Goal: Information Seeking & Learning: Learn about a topic

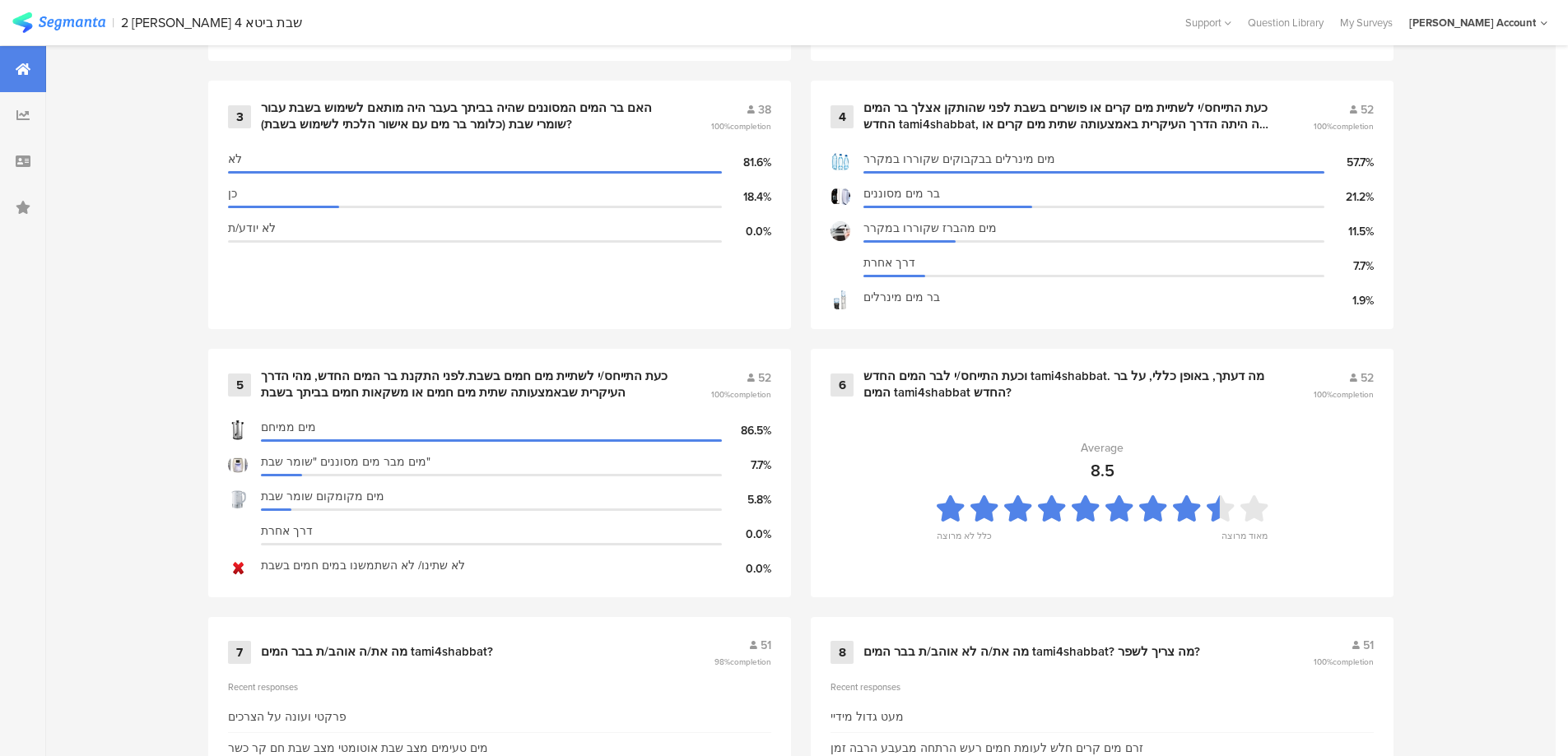
scroll to position [1070, 0]
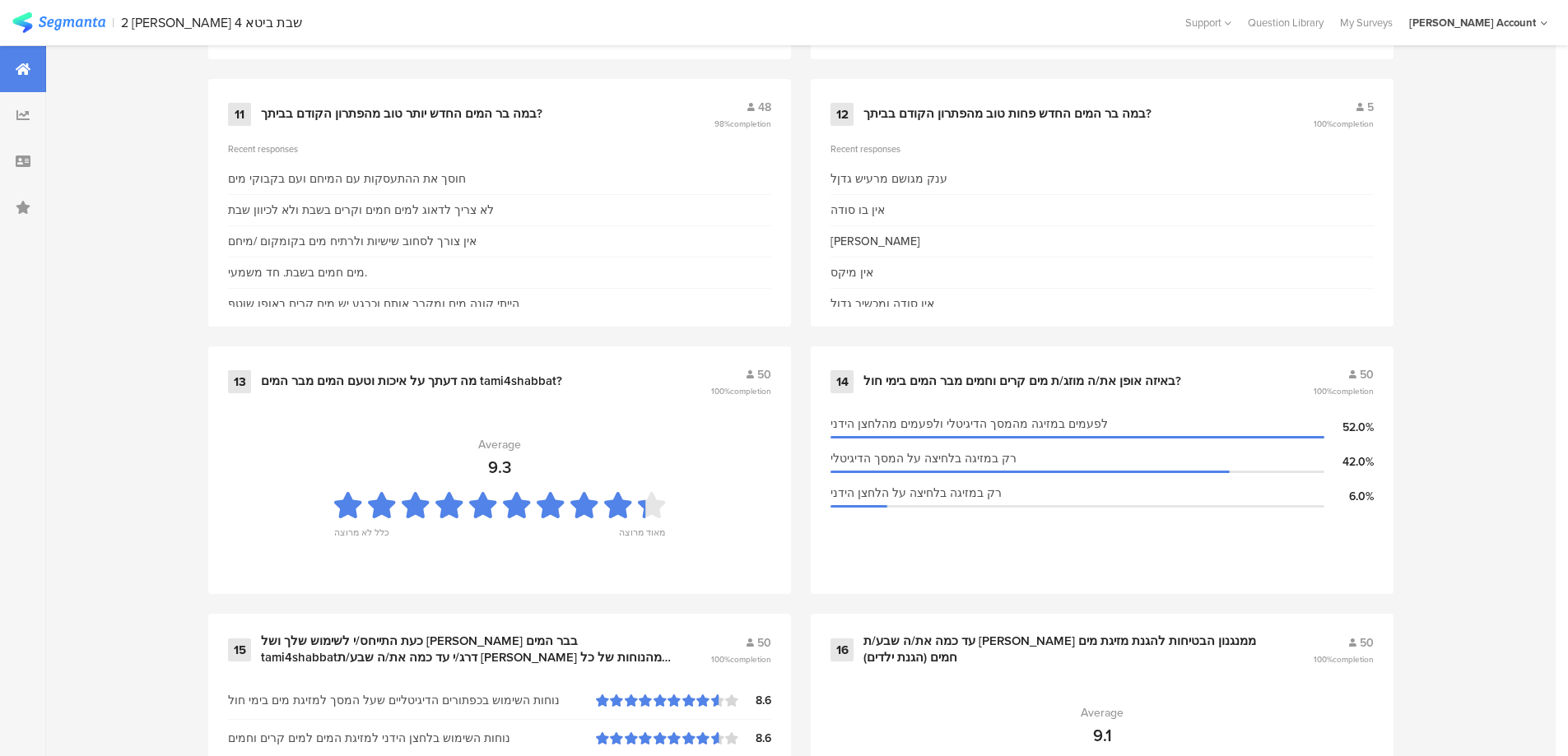
scroll to position [2056, 0]
click at [78, 505] on div "Survey Questions 26 1 התייחס/י לשתיית מים קרים בימי חול,לפני שהותקן אצלך בר המי…" at bounding box center [800, 445] width 1509 height 3581
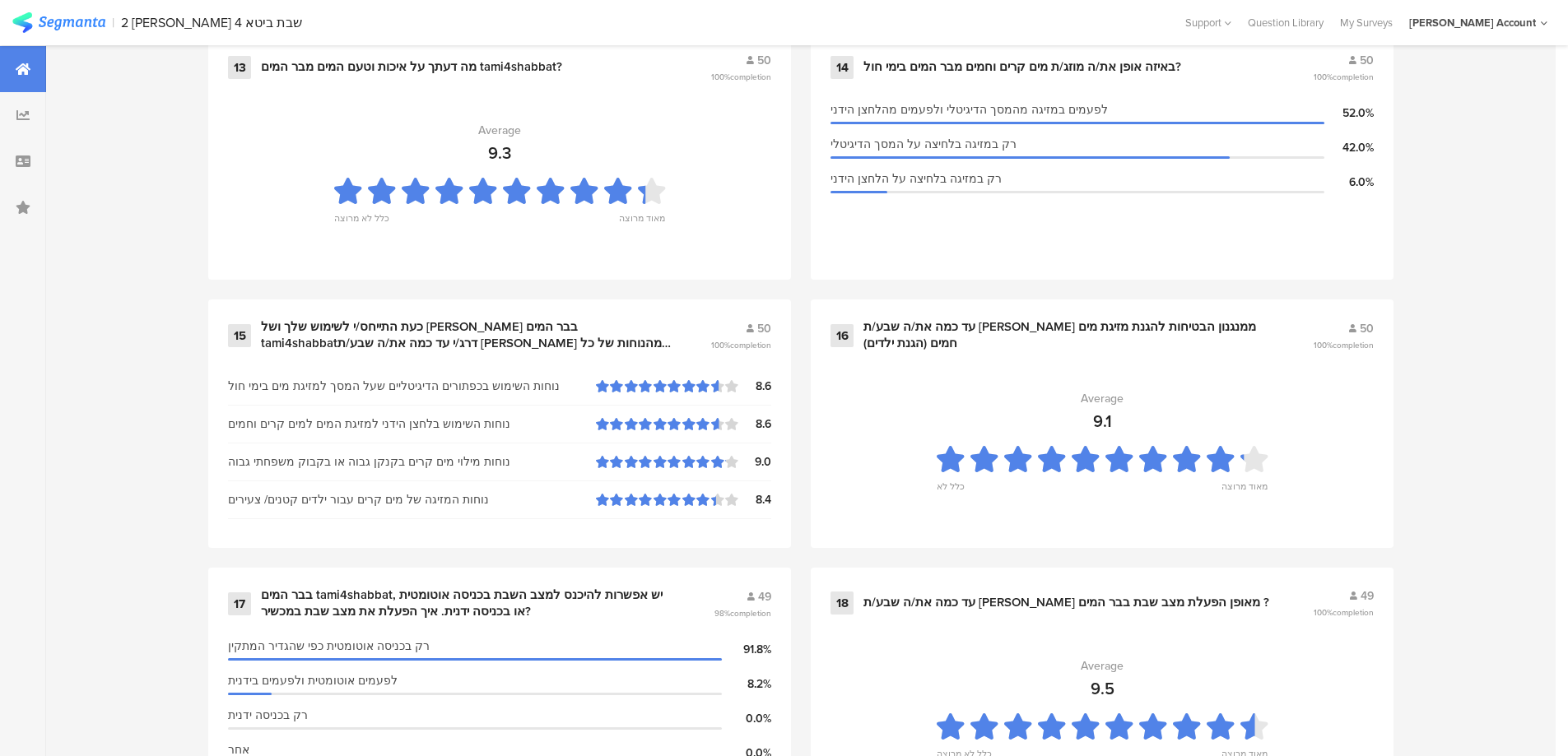
scroll to position [2550, 0]
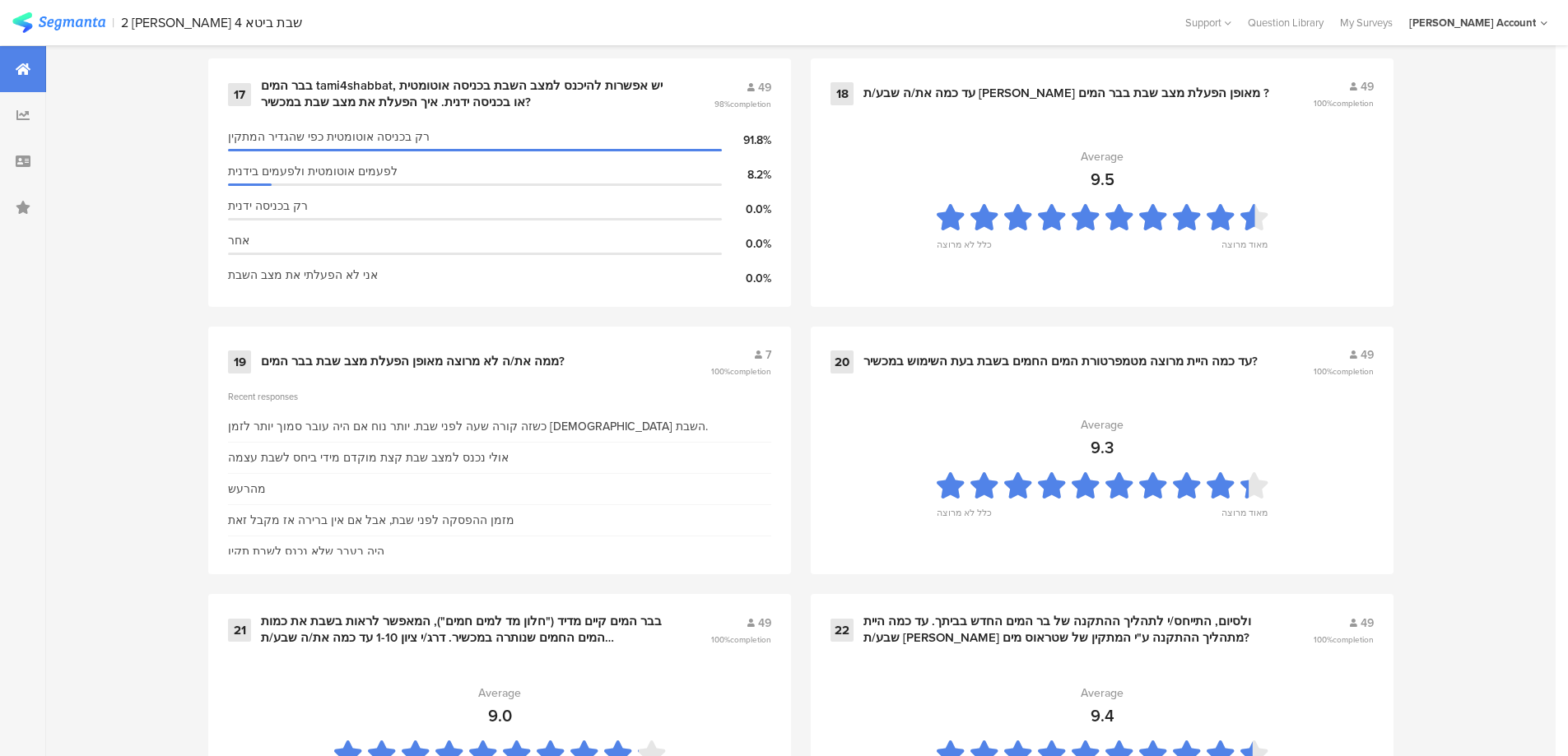
scroll to position [2879, 0]
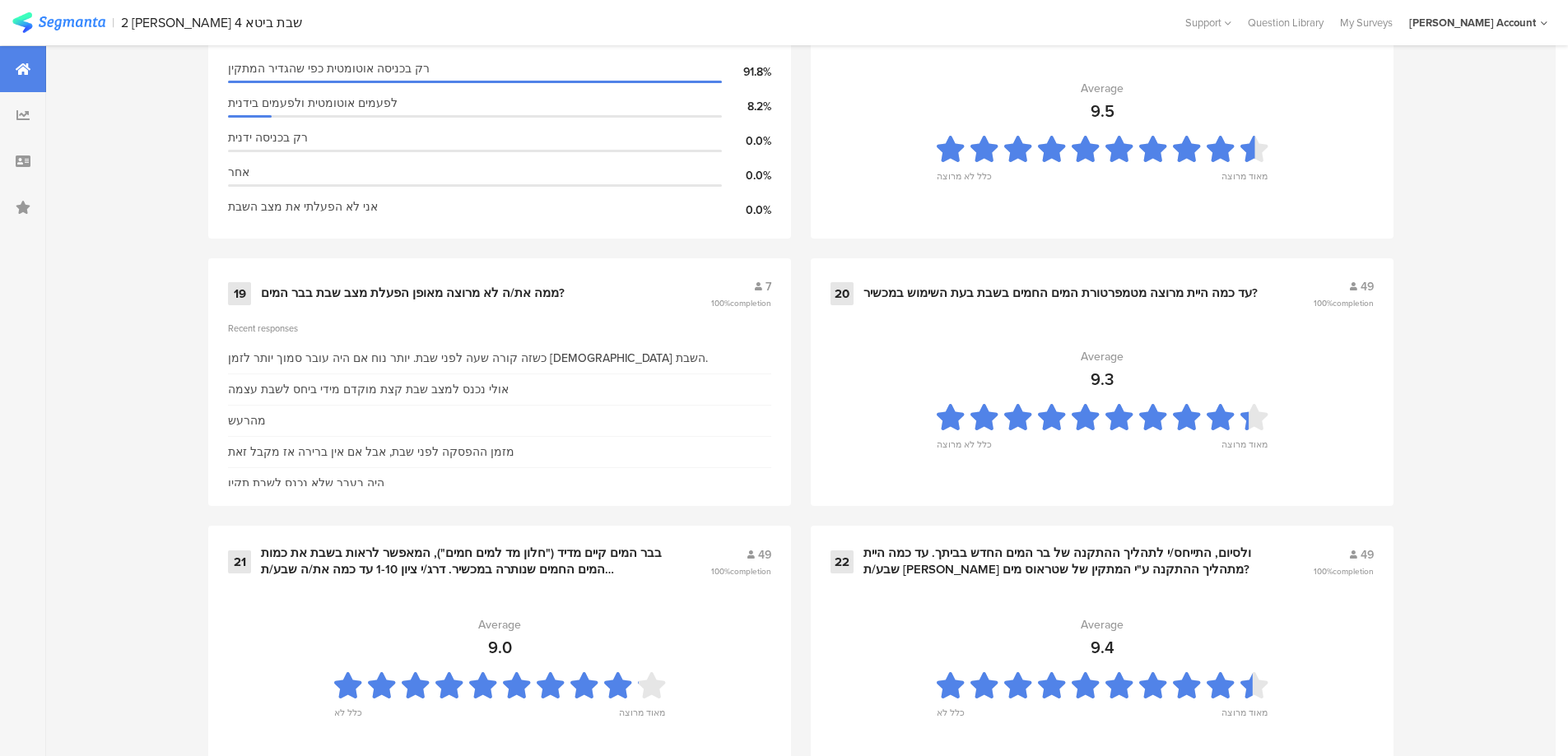
scroll to position [3044, 0]
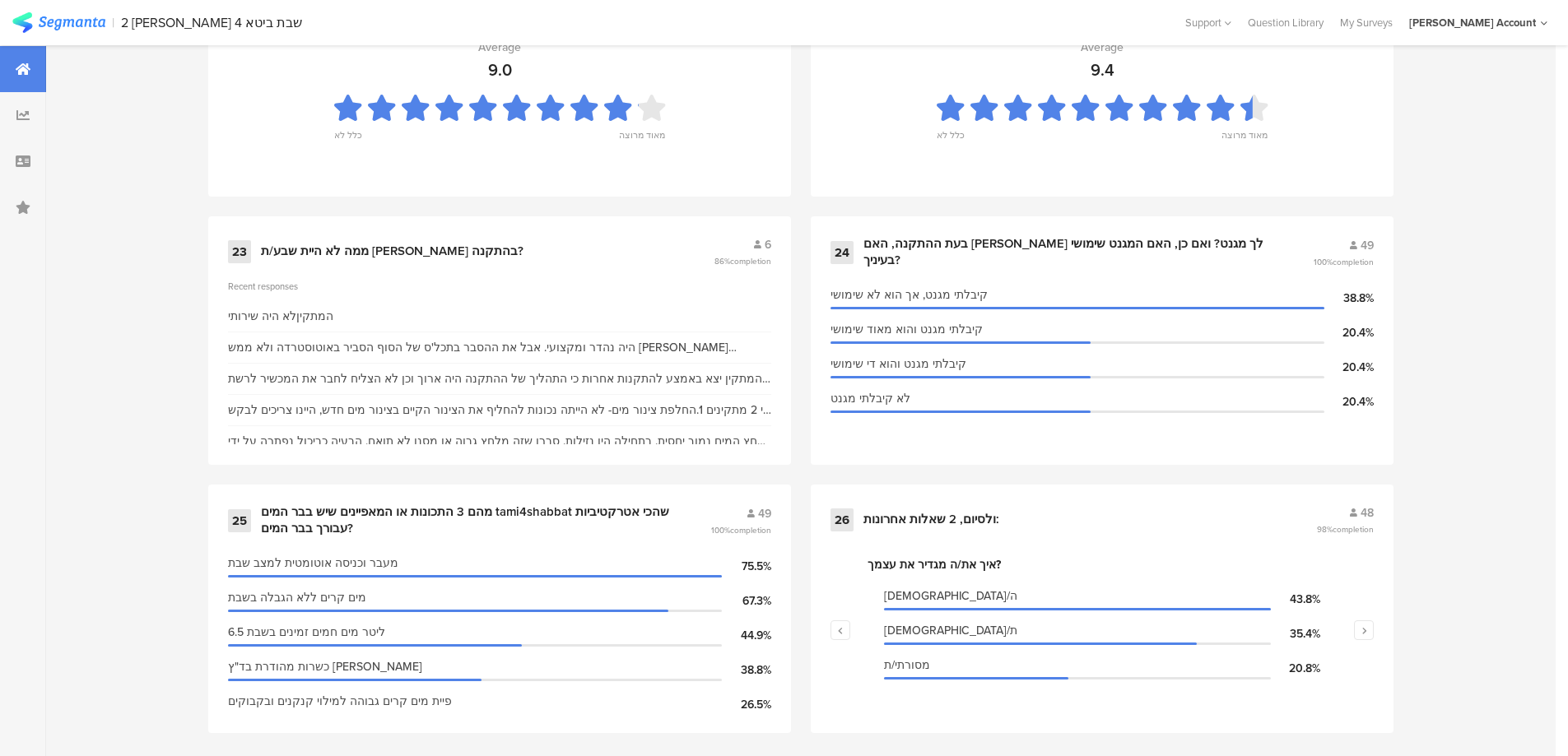
scroll to position [3531, 0]
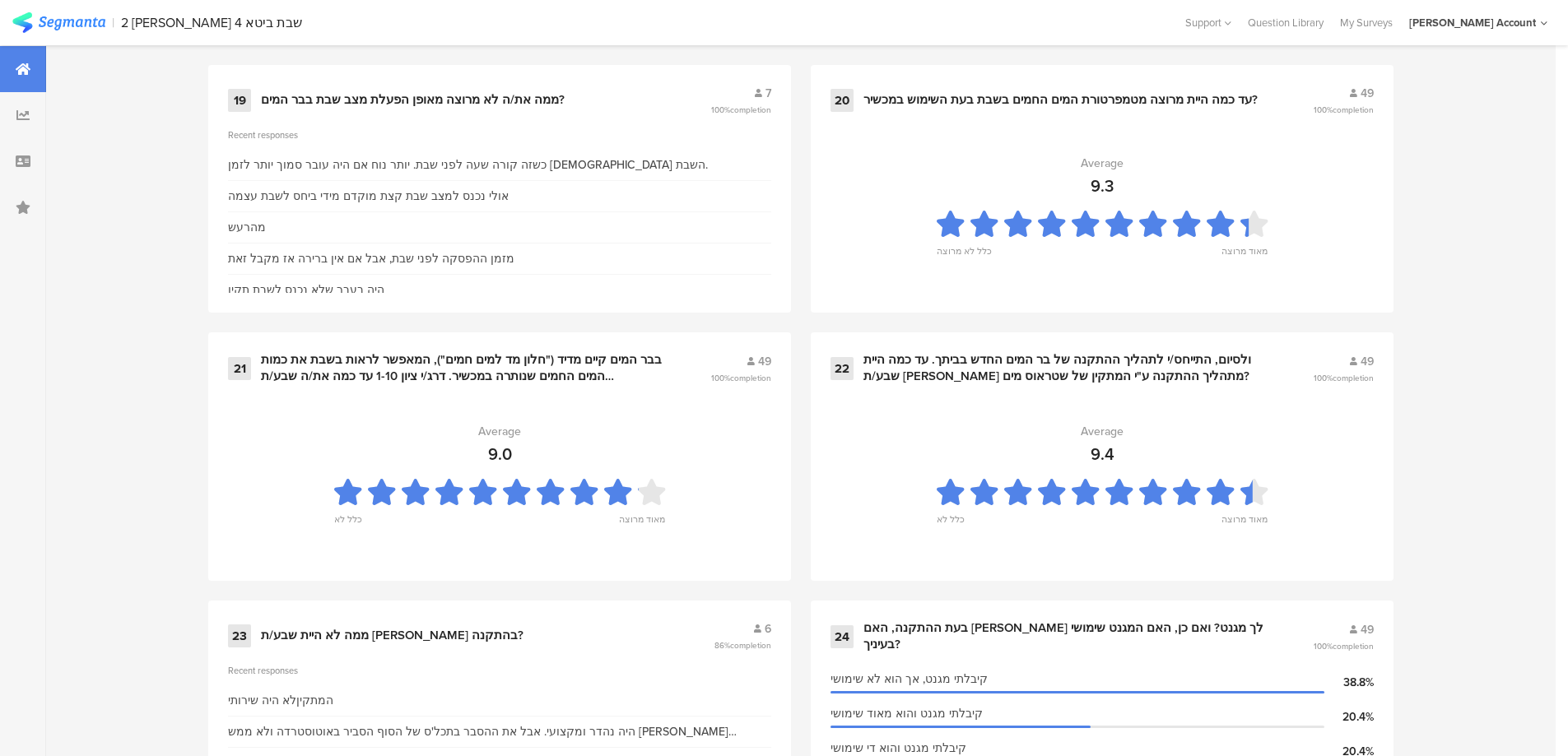
scroll to position [3120, 0]
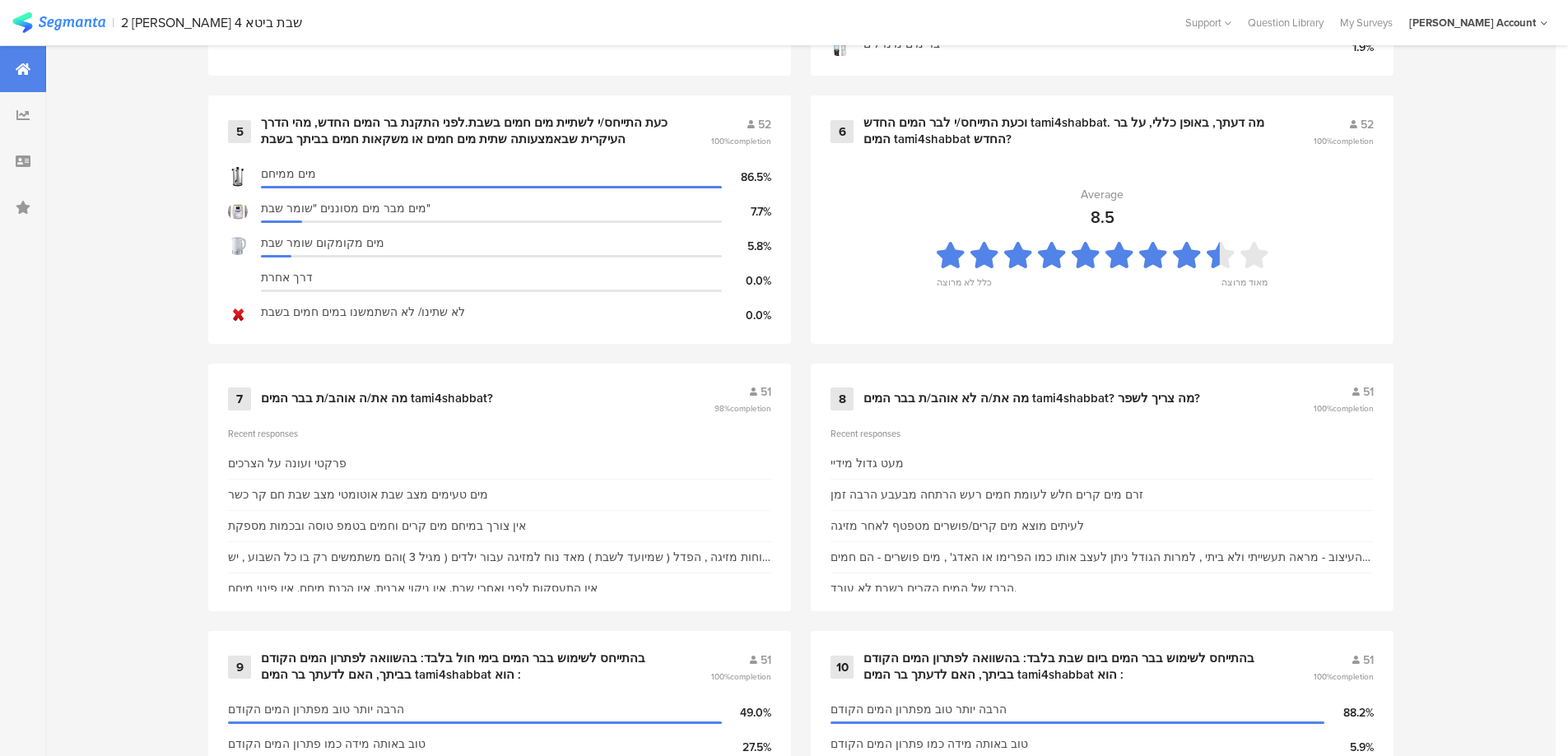
scroll to position [1228, 0]
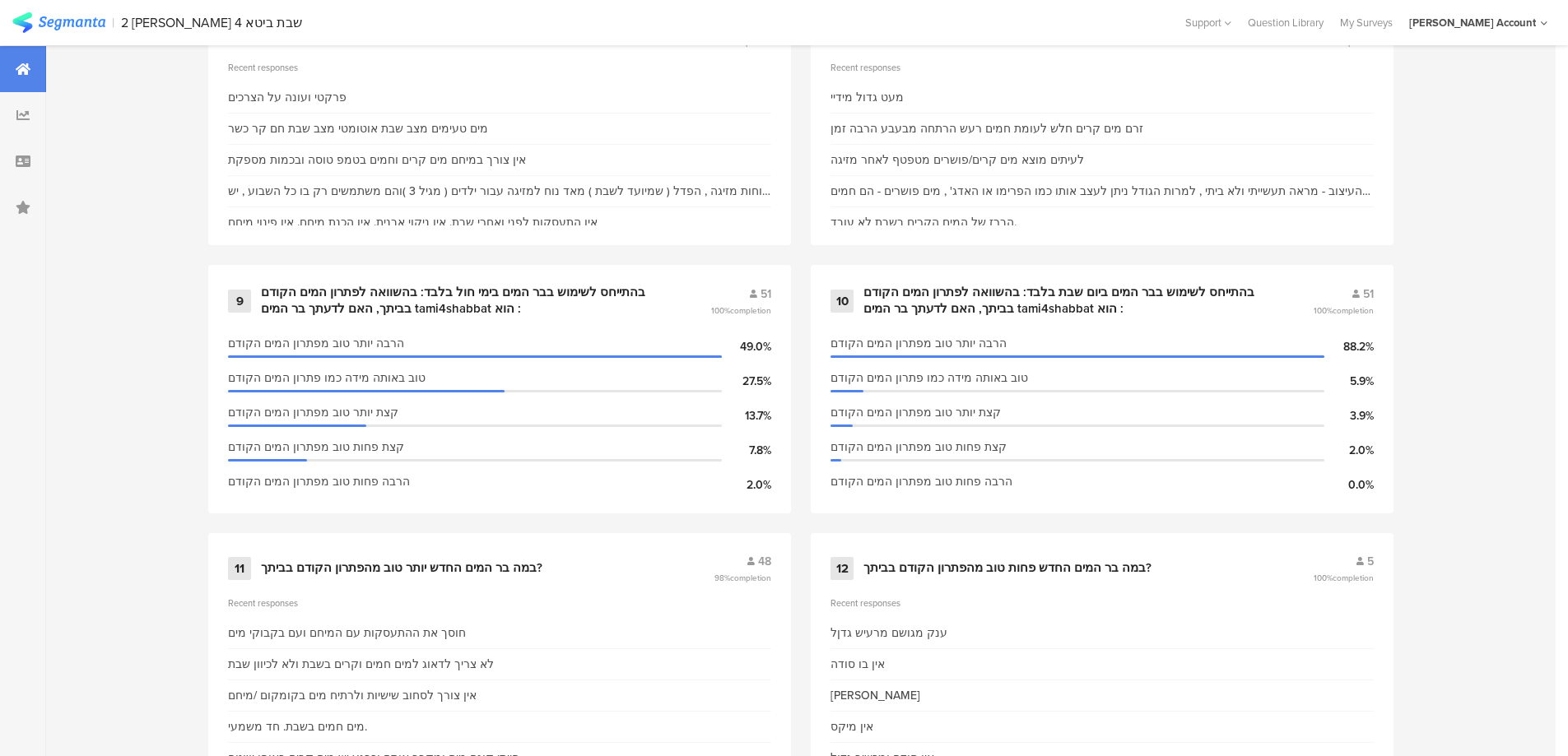
scroll to position [1645, 0]
